Goal: Find specific page/section: Find specific page/section

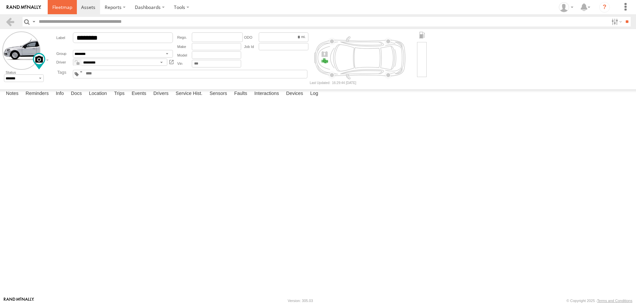
click at [65, 6] on span at bounding box center [62, 7] width 20 height 6
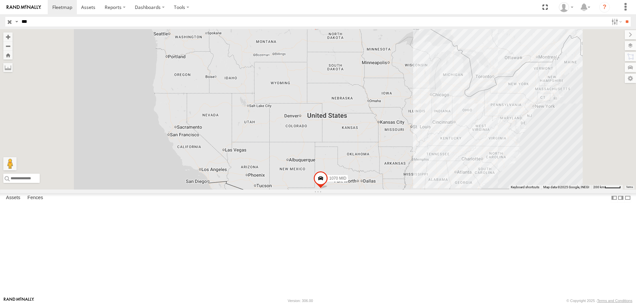
click at [8, 21] on input "button" at bounding box center [9, 22] width 9 height 10
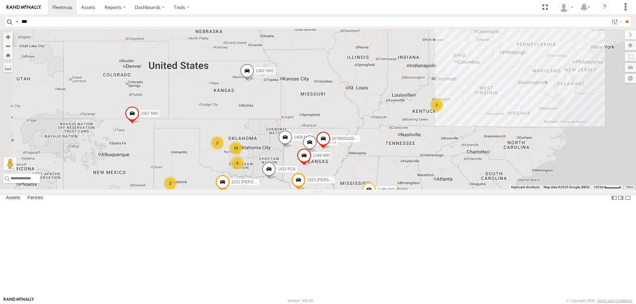
drag, startPoint x: 385, startPoint y: 144, endPoint x: 439, endPoint y: 265, distance: 132.0
click at [444, 190] on div "1210 MID 1382 OKC 1507 MID 928 WST 950 [PERSON_NAME] 1186 MID 194 3 37 40 3 15 …" at bounding box center [318, 109] width 636 height 161
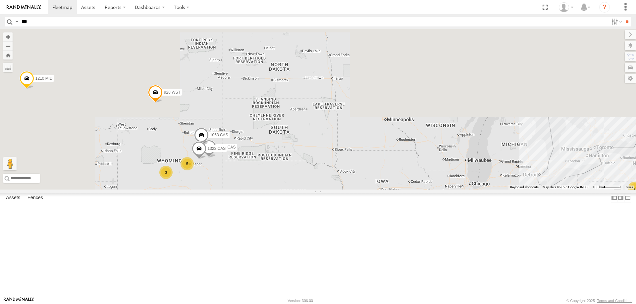
drag, startPoint x: 365, startPoint y: 139, endPoint x: 455, endPoint y: 299, distance: 183.2
click at [455, 299] on body at bounding box center [318, 152] width 636 height 304
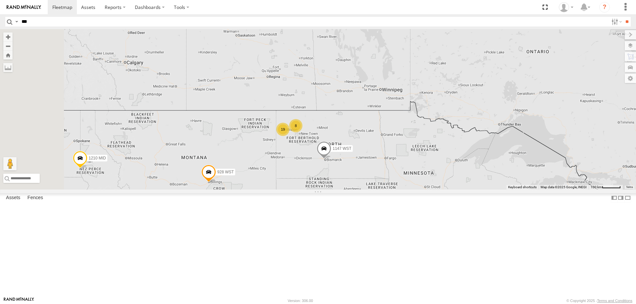
drag, startPoint x: 345, startPoint y: 177, endPoint x: 389, endPoint y: 235, distance: 73.2
click at [389, 190] on div "1210 MID 1382 OKC 1507 MID 928 WST 950 [PERSON_NAME] 1186 MID 194 3 37 40 3 15 …" at bounding box center [318, 109] width 636 height 161
